Goal: Communication & Community: Participate in discussion

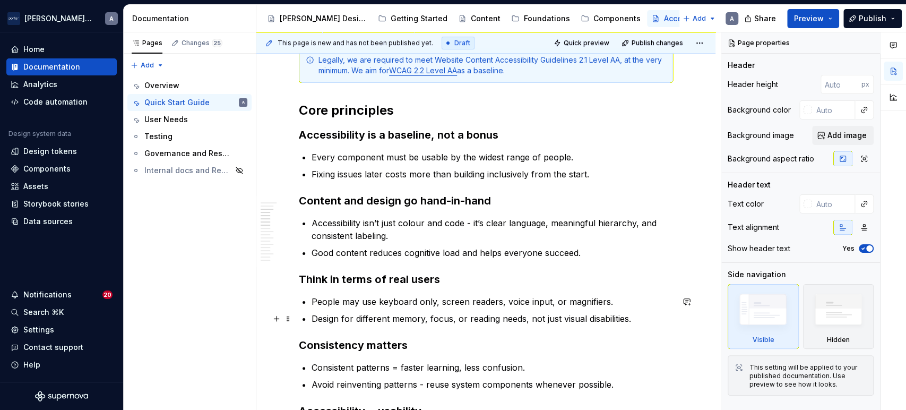
scroll to position [356, 0]
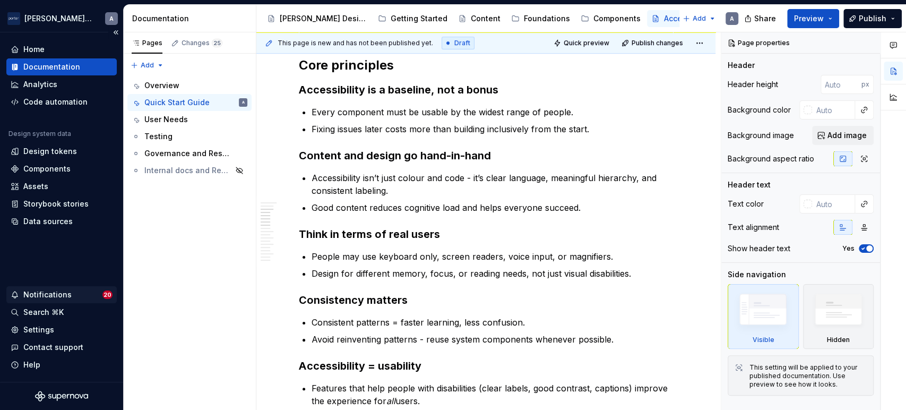
click at [41, 292] on div "Notifications" at bounding box center [47, 294] width 48 height 11
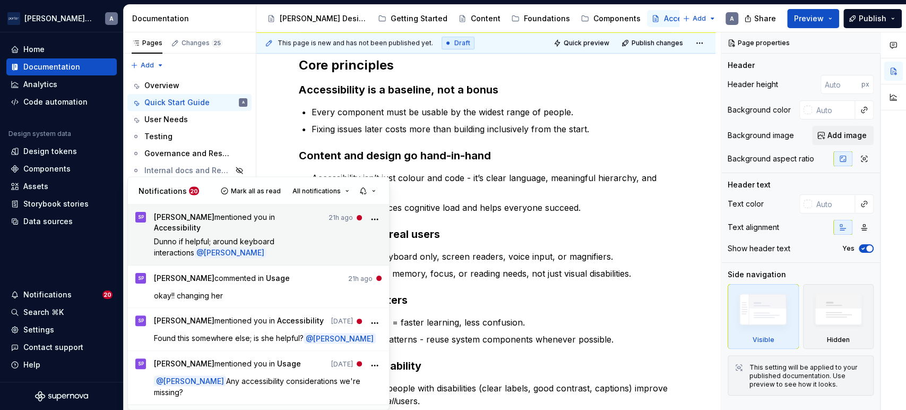
scroll to position [373, 0]
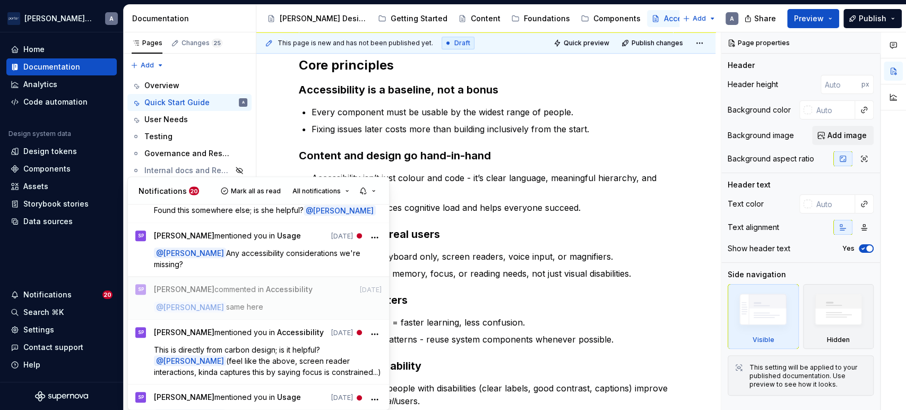
click at [896, 49] on div at bounding box center [893, 72] width 25 height 81
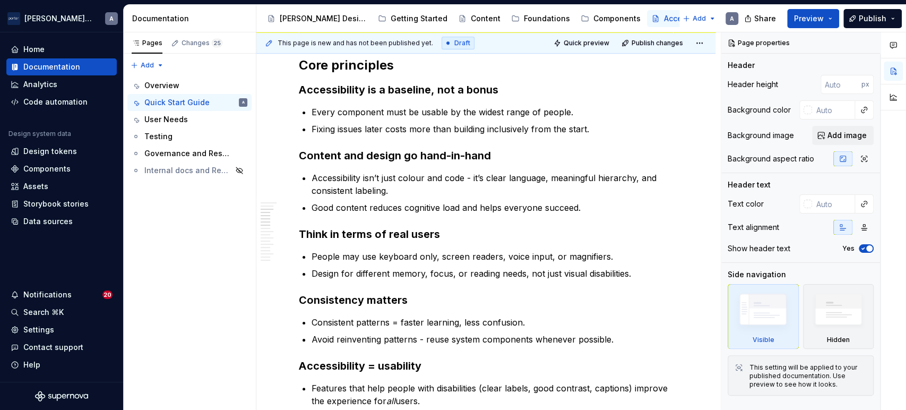
click at [896, 49] on button "button" at bounding box center [893, 45] width 19 height 19
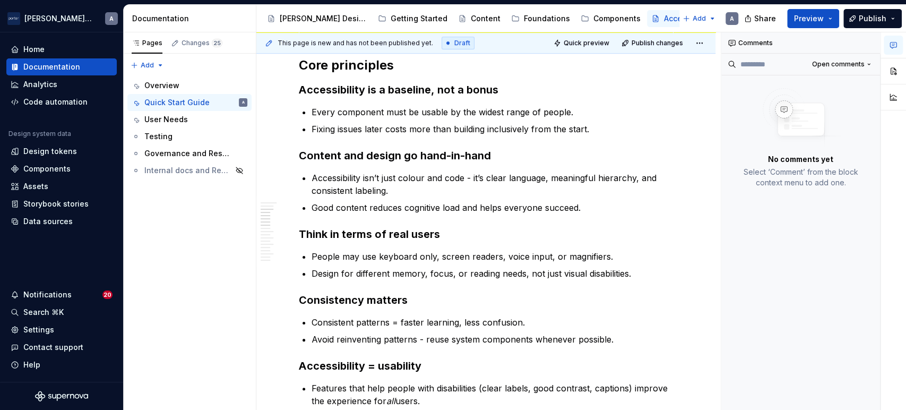
click at [897, 49] on button "button" at bounding box center [893, 45] width 19 height 19
click at [862, 64] on span "Open comments" at bounding box center [838, 64] width 53 height 8
click at [824, 103] on div "Resolved" at bounding box center [834, 102] width 69 height 11
click at [594, 20] on div "Components" at bounding box center [617, 18] width 47 height 11
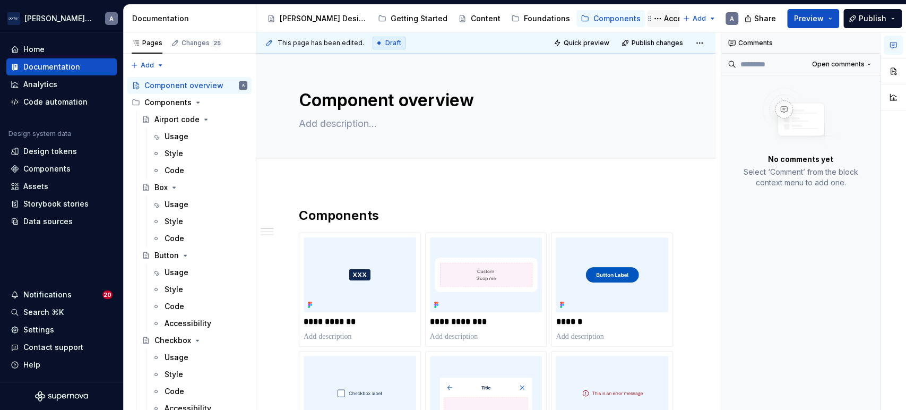
click at [651, 12] on div "Accessibility" at bounding box center [680, 18] width 59 height 13
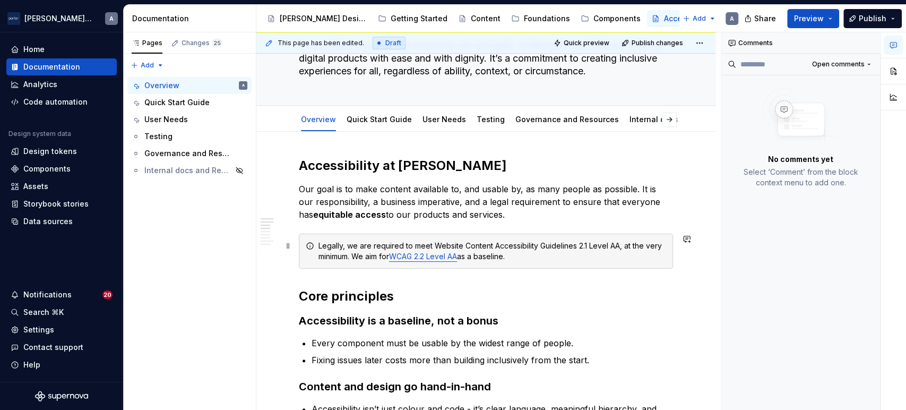
scroll to position [76, 0]
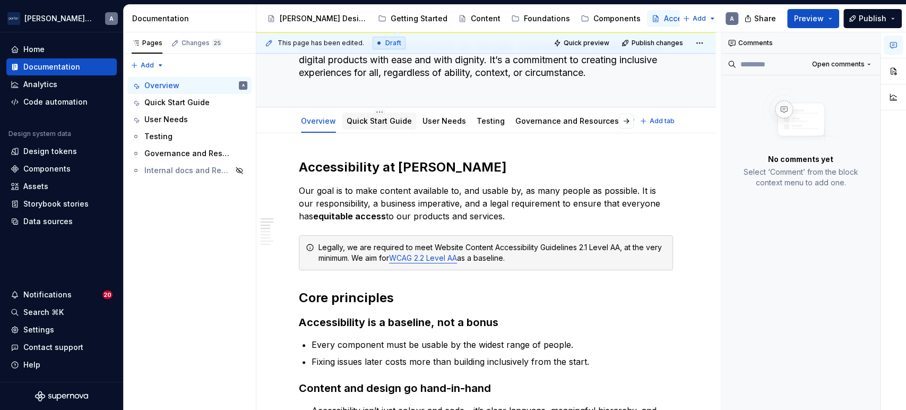
click at [361, 116] on div "Quick Start Guide" at bounding box center [379, 121] width 65 height 11
click at [375, 122] on link "Quick Start Guide" at bounding box center [379, 120] width 65 height 9
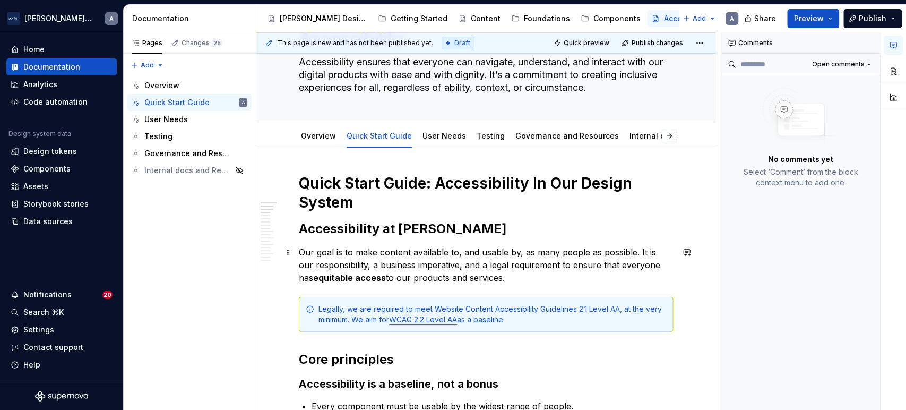
scroll to position [63, 0]
click at [581, 16] on button "Page tree" at bounding box center [587, 18] width 13 height 13
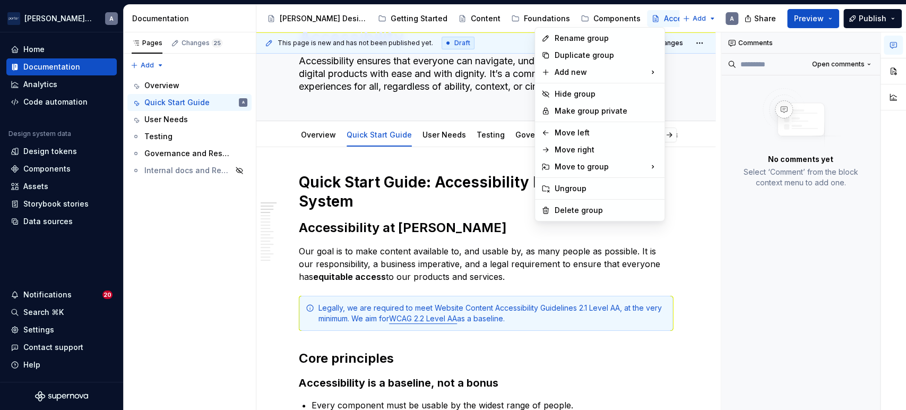
click at [552, 16] on html "[PERSON_NAME] Airlines A Home Documentation Analytics Code automation Design sy…" at bounding box center [453, 205] width 906 height 410
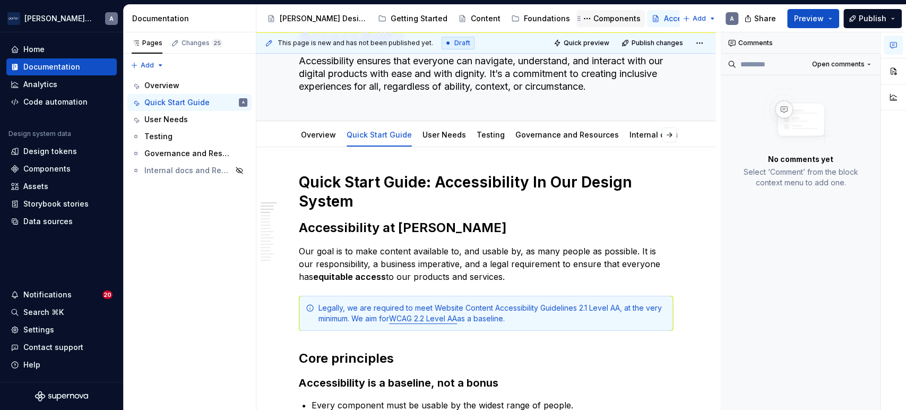
click at [594, 15] on div "Components" at bounding box center [617, 18] width 47 height 11
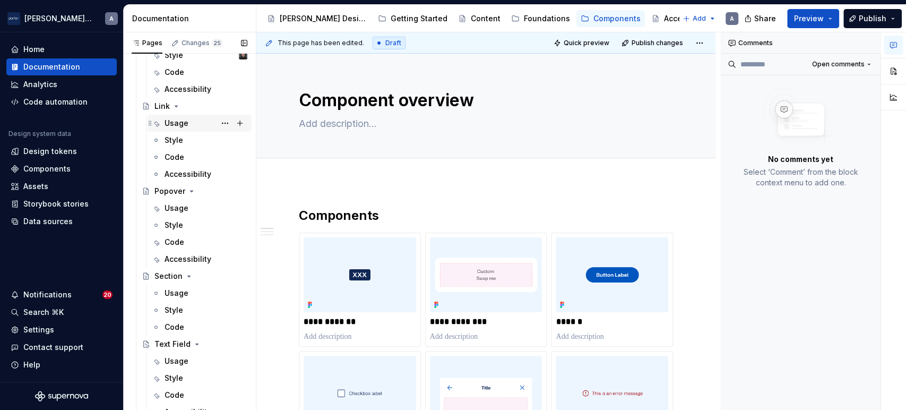
scroll to position [666, 0]
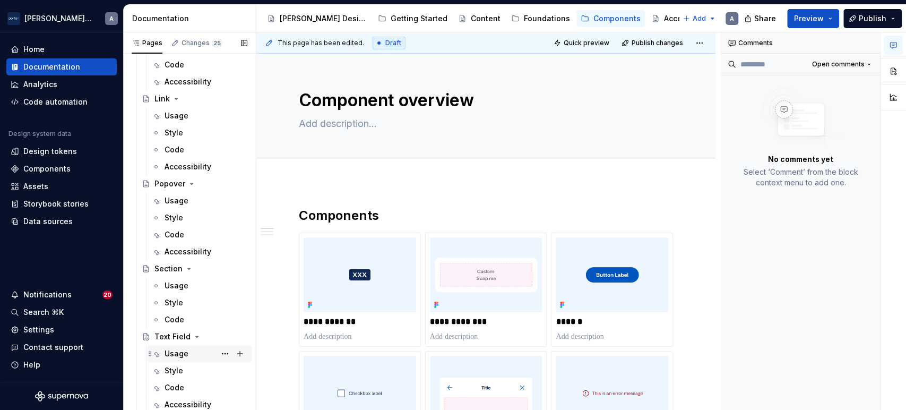
click at [185, 354] on div "Usage" at bounding box center [177, 353] width 24 height 11
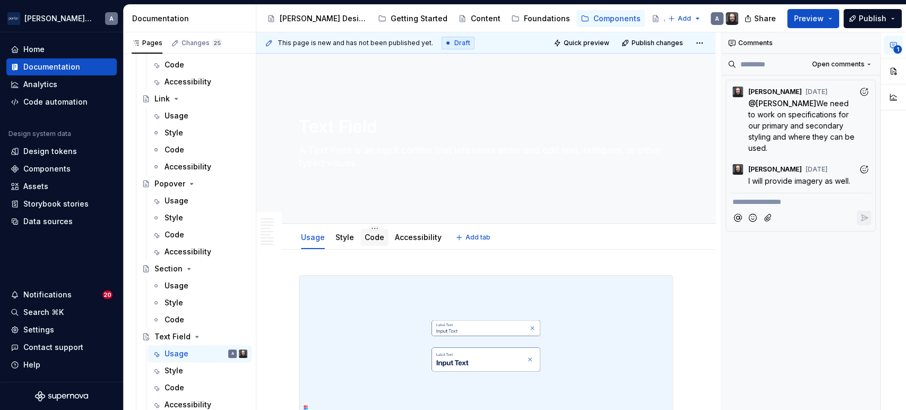
click at [371, 233] on link "Code" at bounding box center [375, 237] width 20 height 9
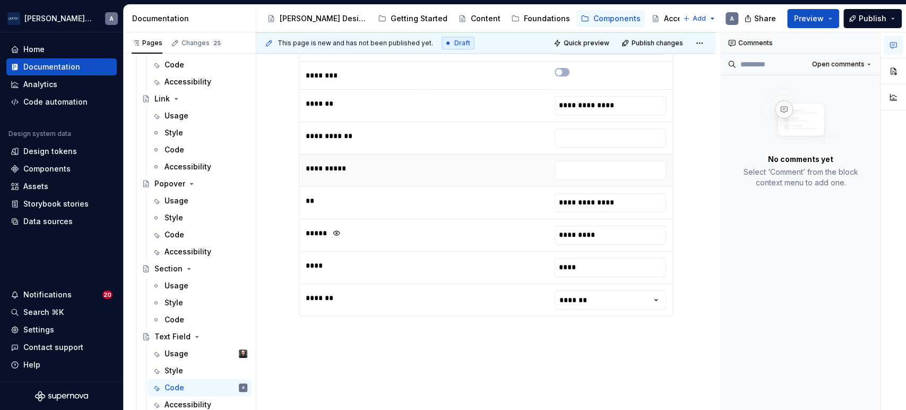
scroll to position [654, 0]
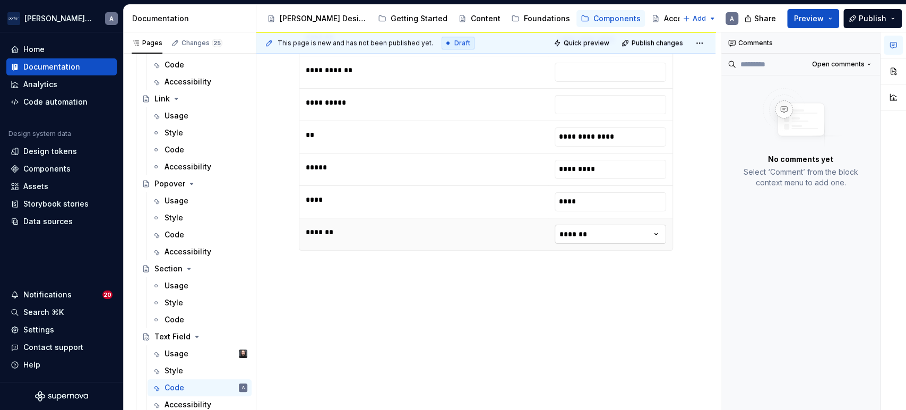
click at [599, 239] on html "[PERSON_NAME] Airlines A Home Documentation Analytics Code automation Design sy…" at bounding box center [453, 205] width 906 height 410
click at [509, 294] on html "[PERSON_NAME] Airlines A Home Documentation Analytics Code automation Design sy…" at bounding box center [453, 205] width 906 height 410
click at [599, 231] on html "[PERSON_NAME] Airlines A Home Documentation Analytics Code automation Design sy…" at bounding box center [453, 205] width 906 height 410
click at [502, 327] on html "[PERSON_NAME] Airlines A Home Documentation Analytics Code automation Design sy…" at bounding box center [453, 205] width 906 height 410
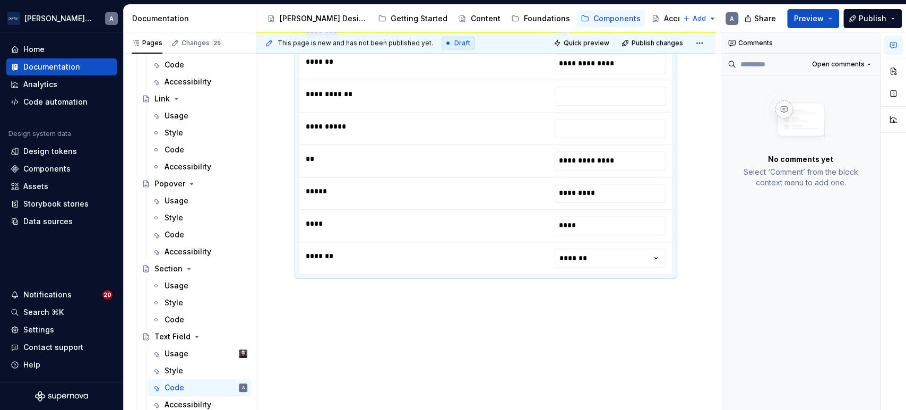
scroll to position [599, 0]
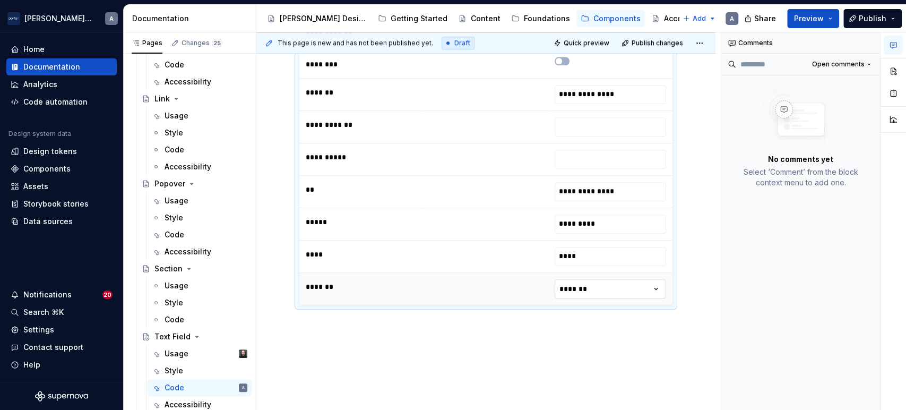
click at [569, 284] on html "[PERSON_NAME] Airlines A Home Documentation Analytics Code automation Design sy…" at bounding box center [453, 205] width 906 height 410
click at [516, 351] on html "[PERSON_NAME] Airlines A Home Documentation Analytics Code automation Design sy…" at bounding box center [453, 205] width 906 height 410
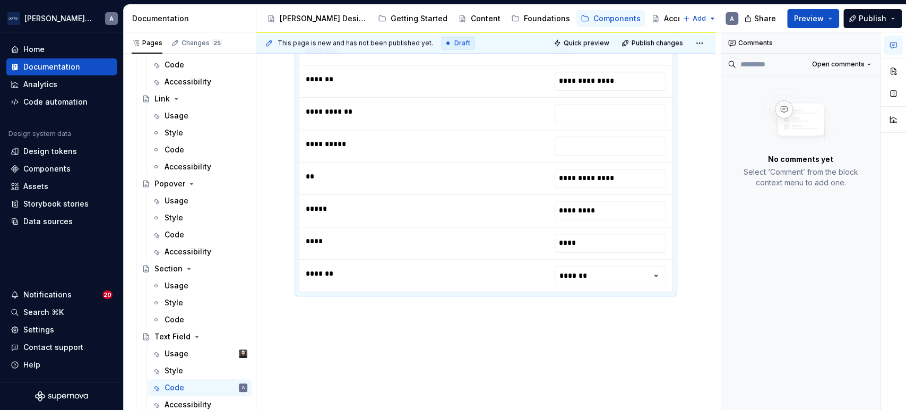
scroll to position [654, 0]
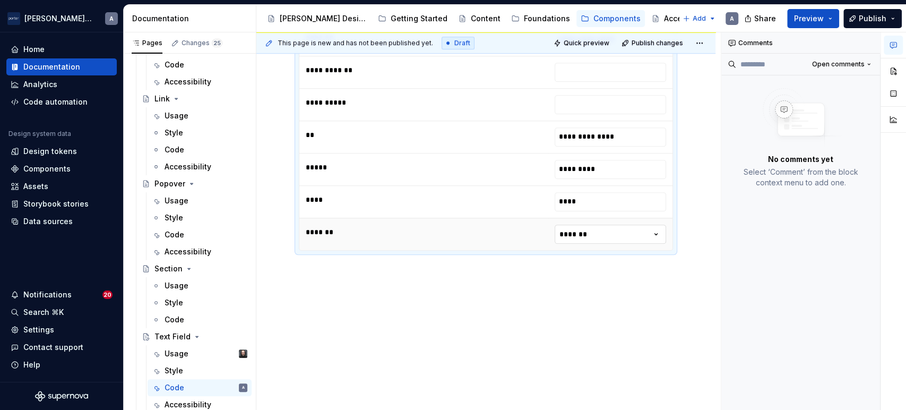
click at [620, 233] on html "[PERSON_NAME] Airlines A Home Documentation Analytics Code automation Design sy…" at bounding box center [453, 205] width 906 height 410
click at [493, 289] on html "[PERSON_NAME] Airlines A Home Documentation Analytics Code automation Design sy…" at bounding box center [453, 205] width 906 height 410
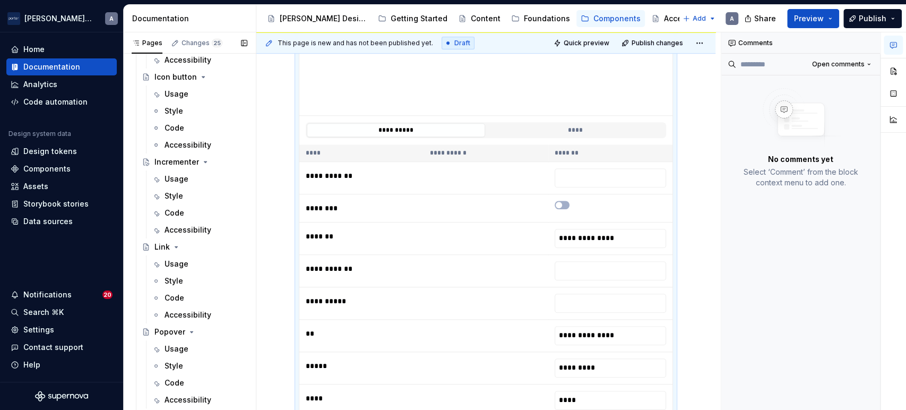
scroll to position [508, 0]
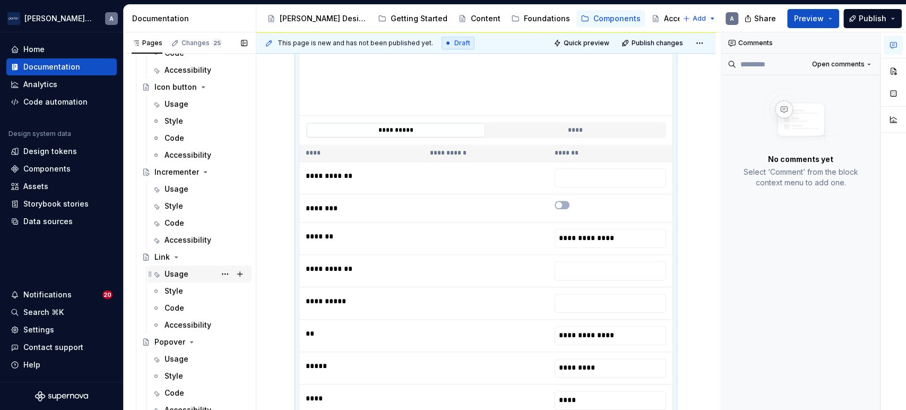
click at [161, 268] on div "Usage" at bounding box center [200, 274] width 96 height 15
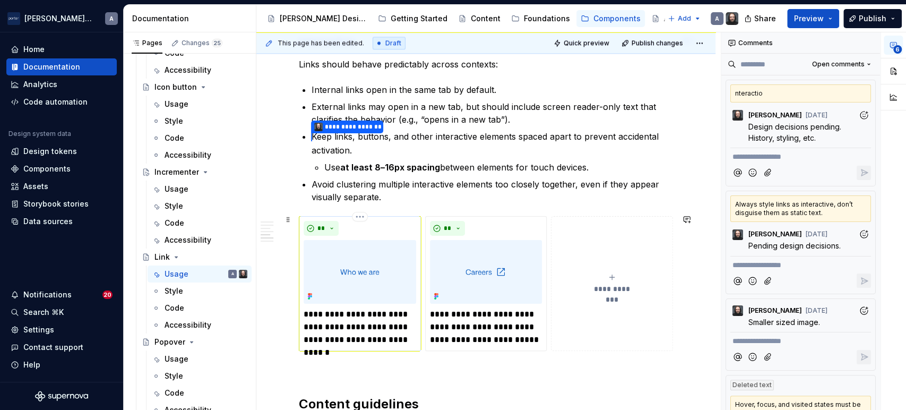
scroll to position [1131, 0]
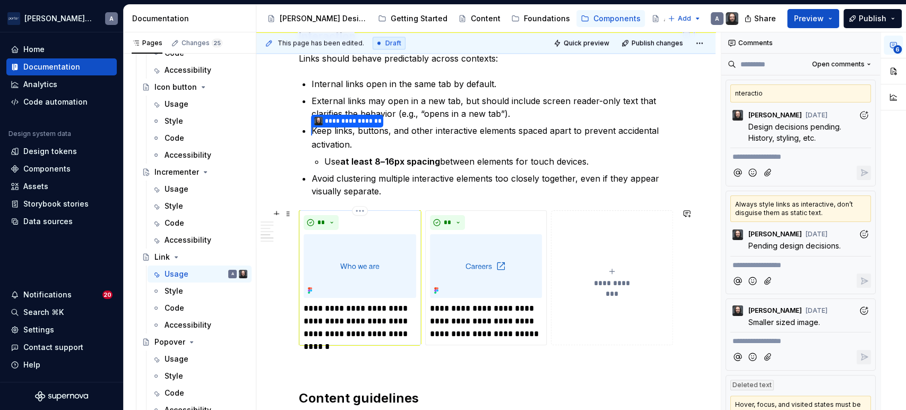
click at [354, 316] on p "**********" at bounding box center [360, 321] width 112 height 38
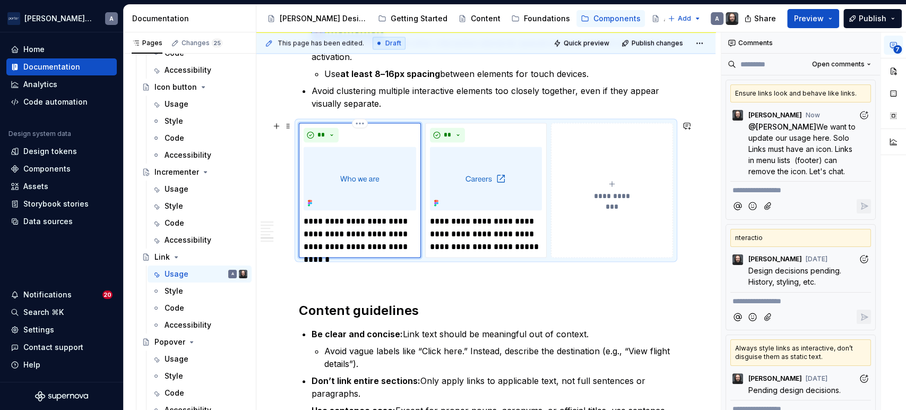
scroll to position [1221, 0]
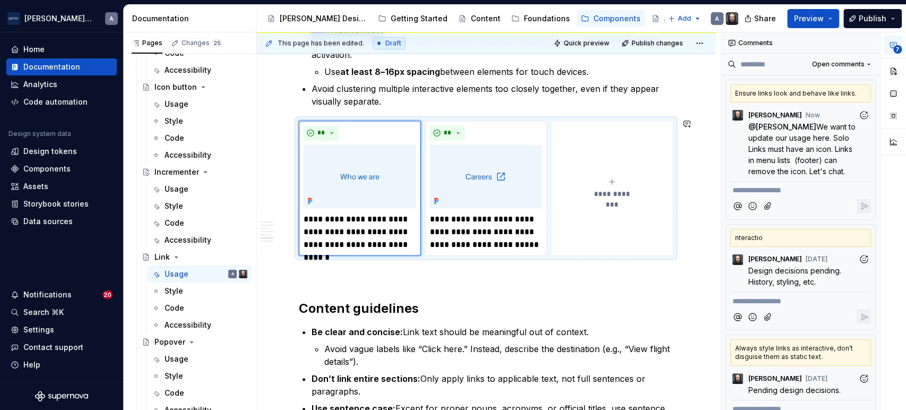
type textarea "*"
click at [406, 300] on h2 "Content guidelines" at bounding box center [486, 308] width 374 height 17
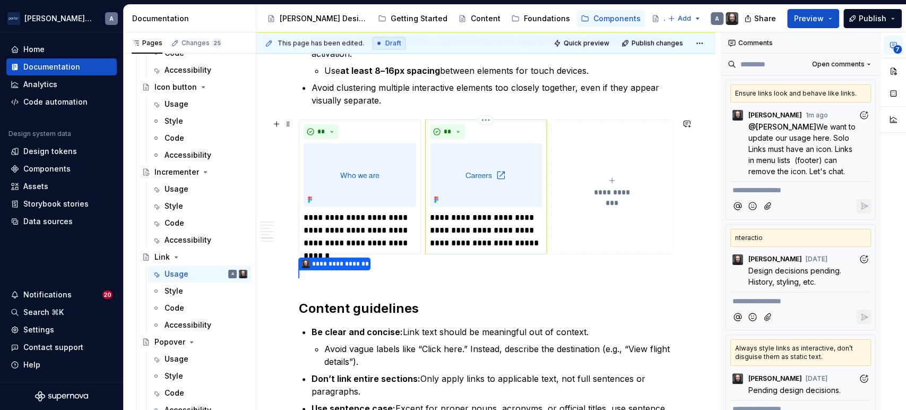
scroll to position [1198, 0]
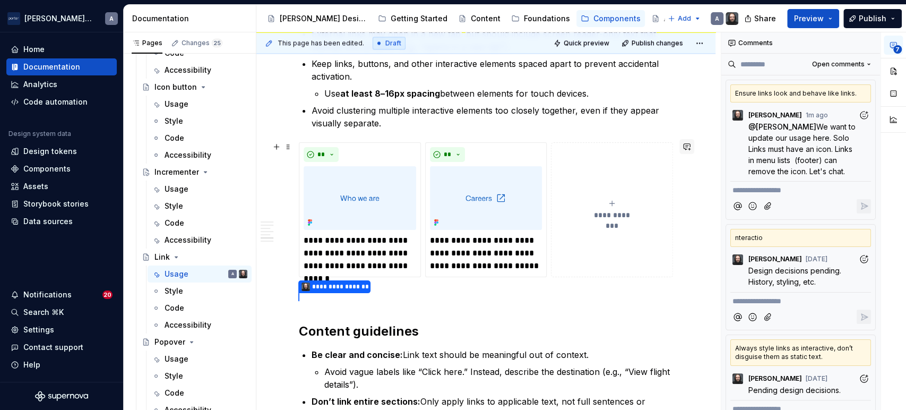
click at [690, 145] on button "button" at bounding box center [687, 146] width 15 height 15
click at [549, 148] on span "[PERSON_NAME]" at bounding box center [567, 150] width 61 height 11
click at [683, 180] on icon "Send" at bounding box center [682, 181] width 6 height 6
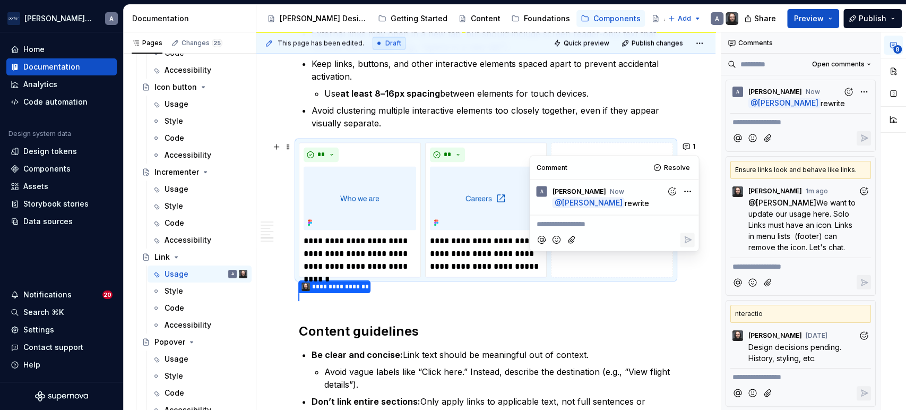
click at [576, 104] on p "Avoid clustering multiple interactive elements too closely together, even if th…" at bounding box center [493, 116] width 362 height 25
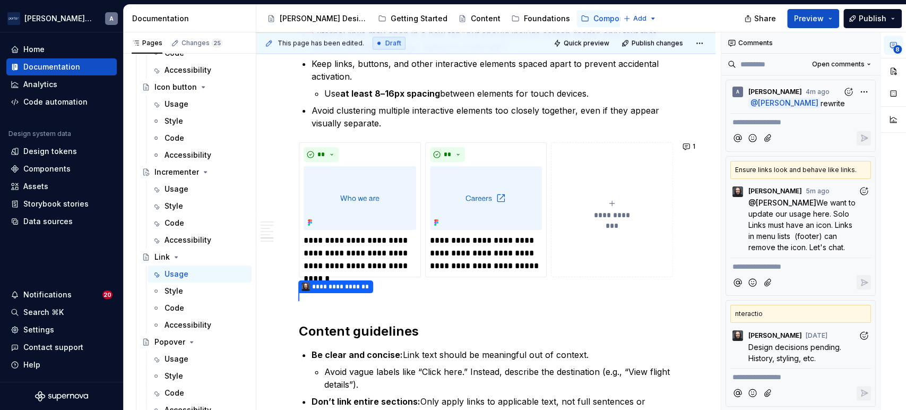
type textarea "*"
